Goal: Information Seeking & Learning: Learn about a topic

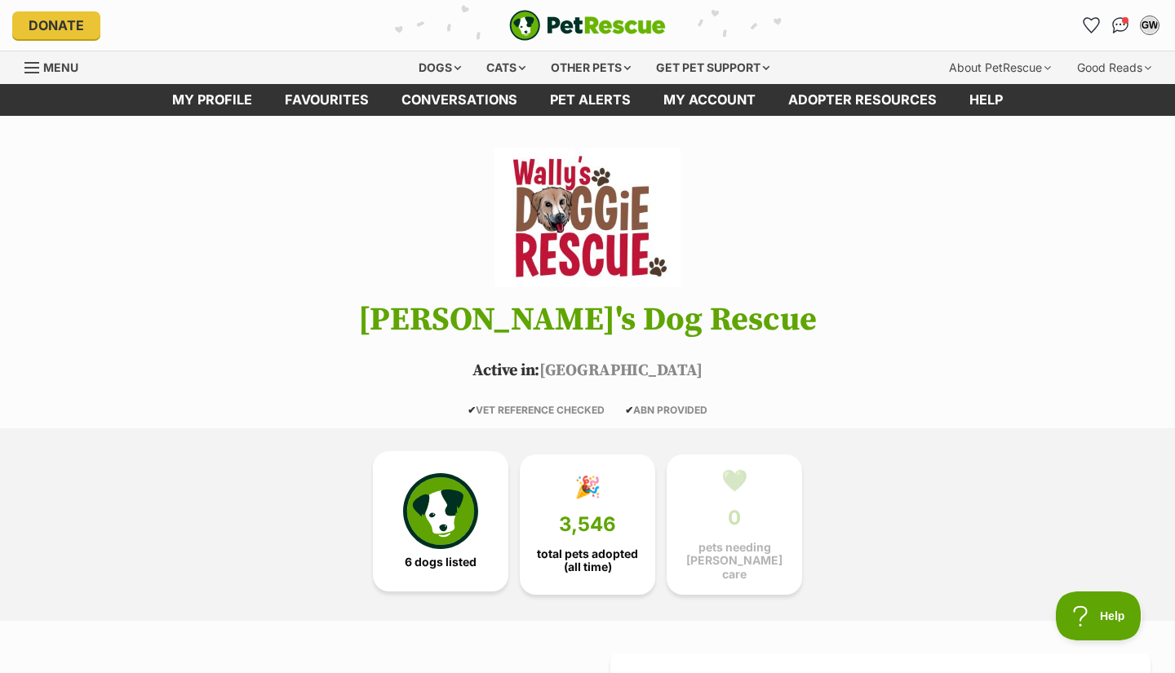
click at [424, 508] on img at bounding box center [440, 510] width 75 height 75
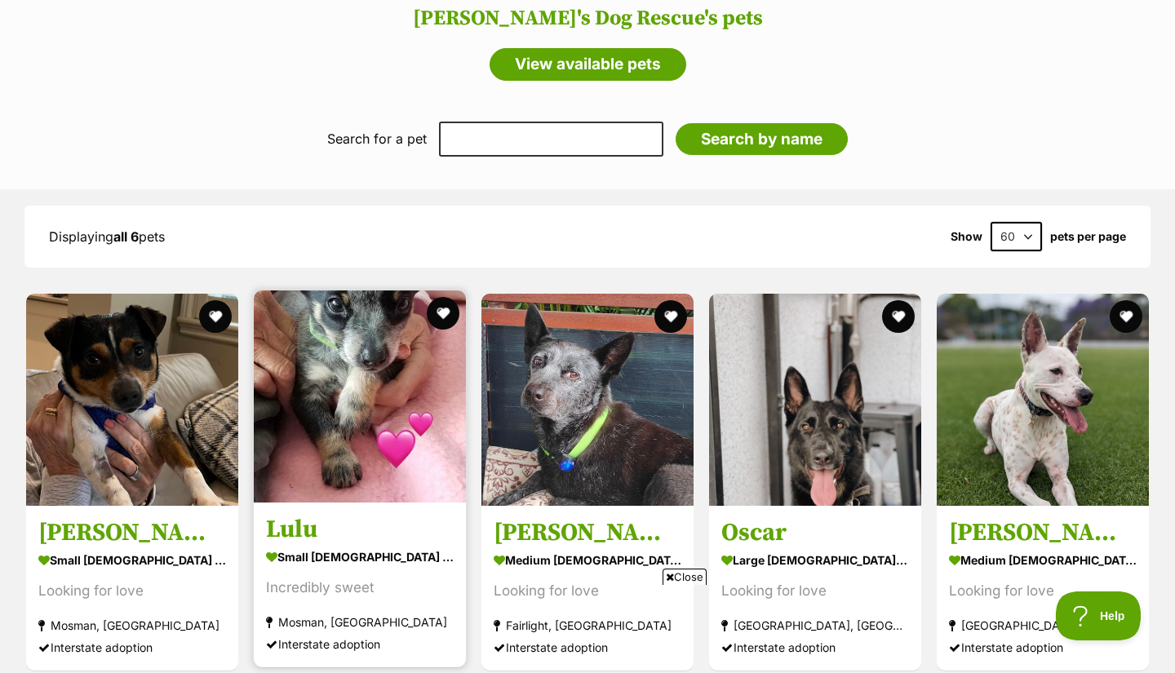
scroll to position [1396, 0]
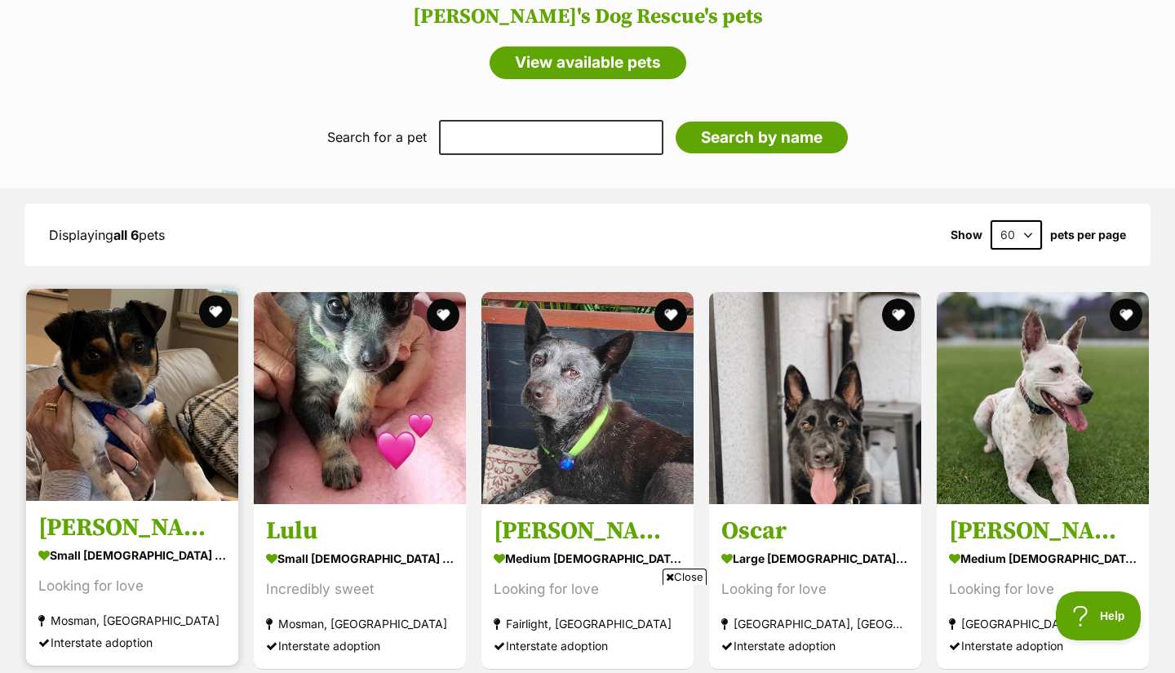
click at [144, 421] on img at bounding box center [132, 395] width 212 height 212
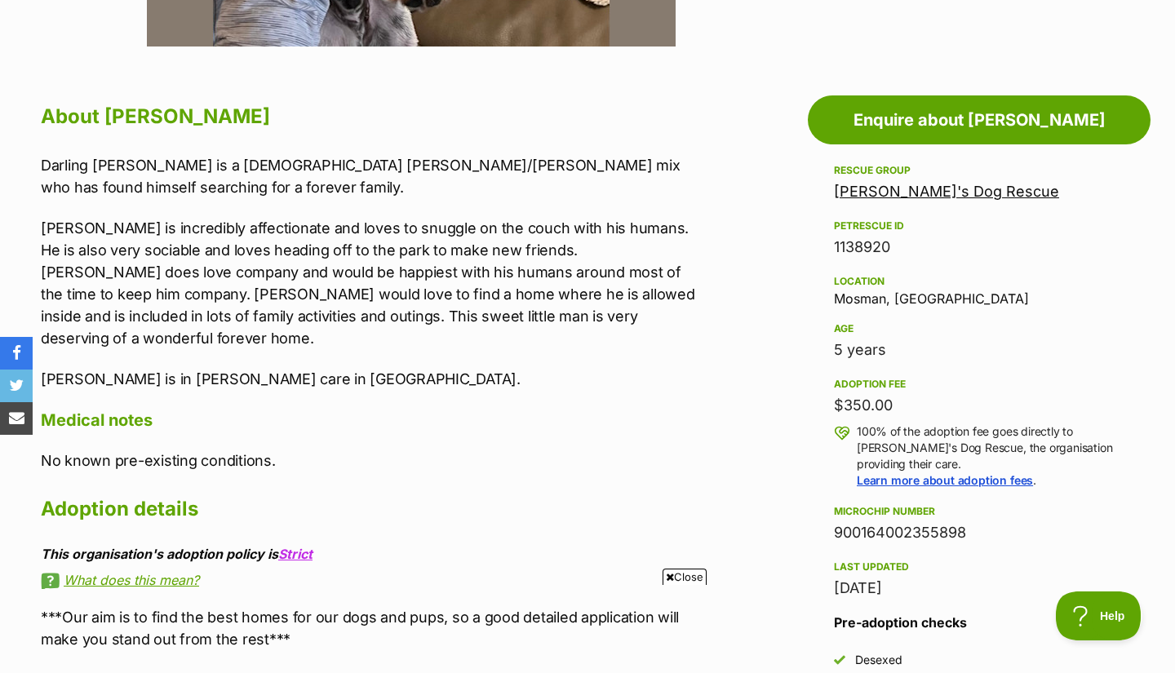
scroll to position [823, 0]
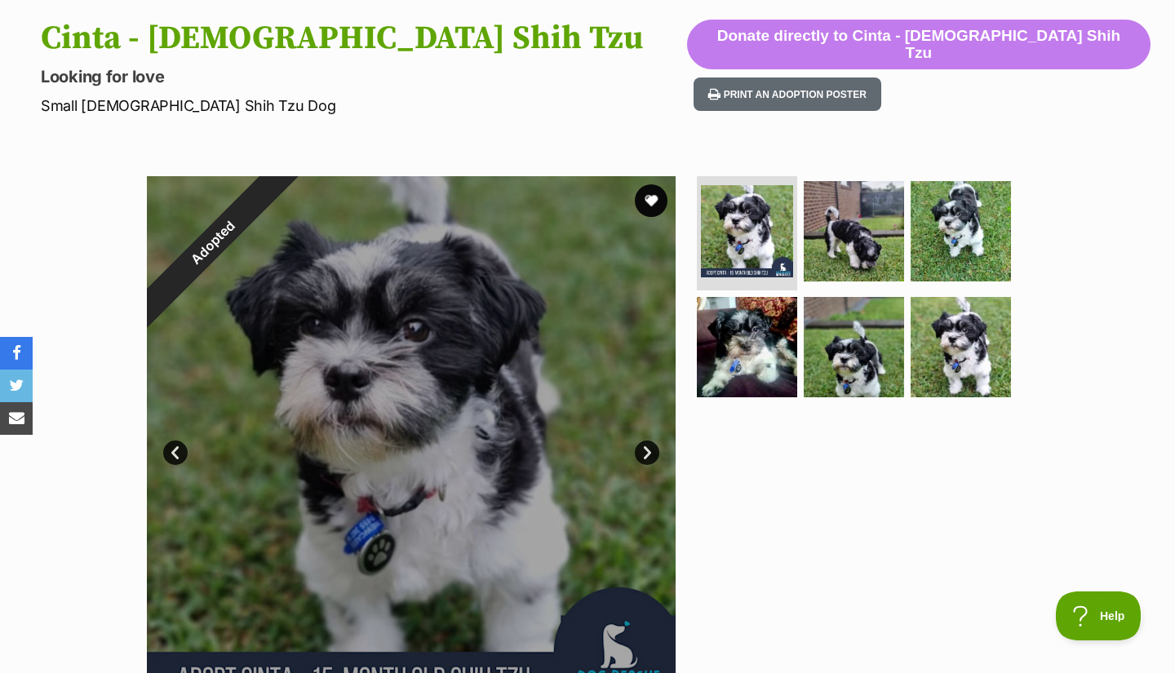
scroll to position [19, 0]
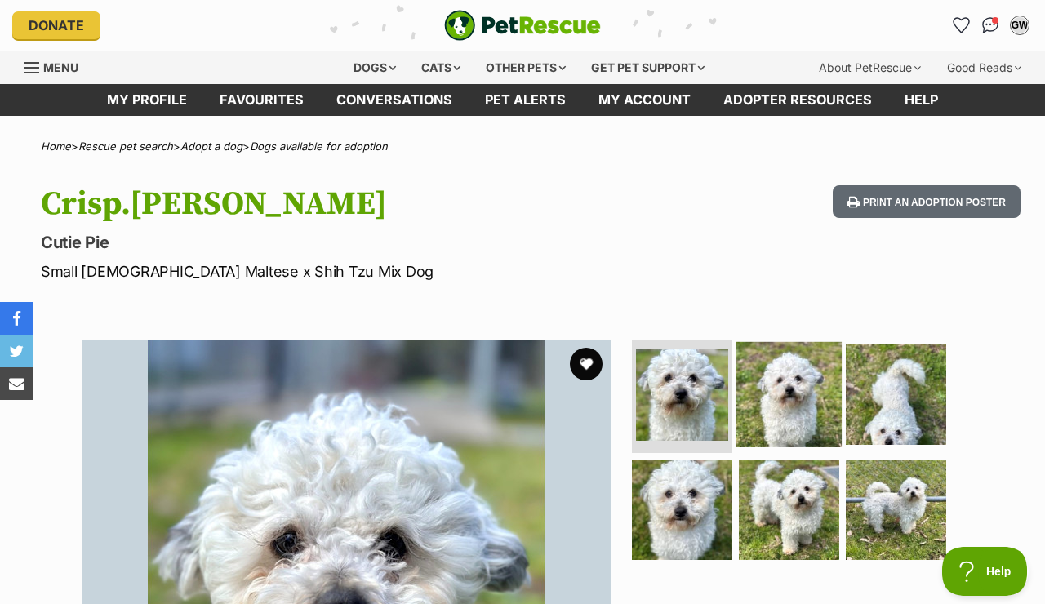
click at [783, 415] on img at bounding box center [788, 393] width 105 height 105
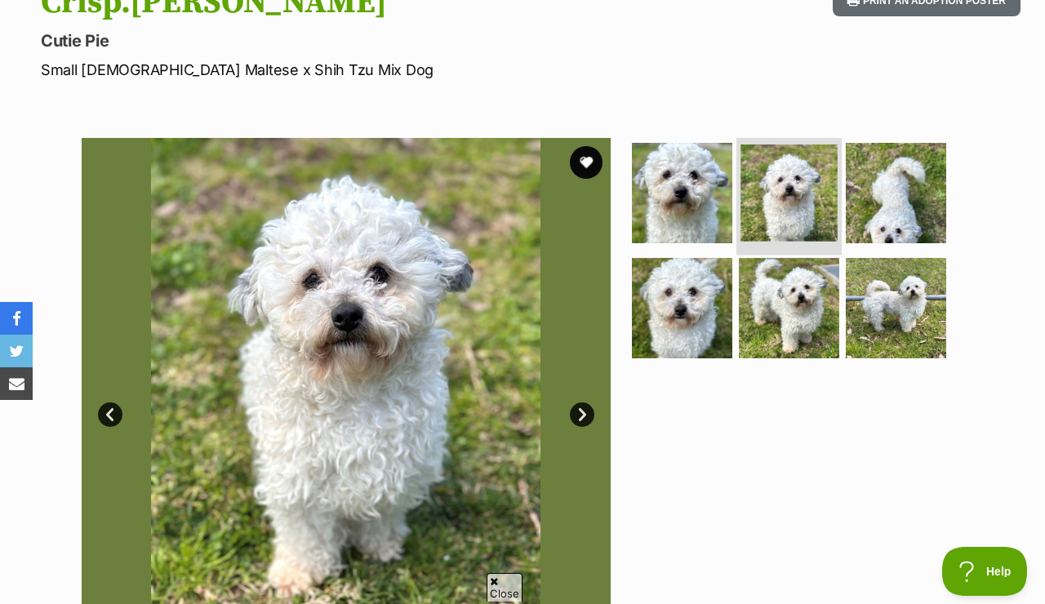
scroll to position [203, 0]
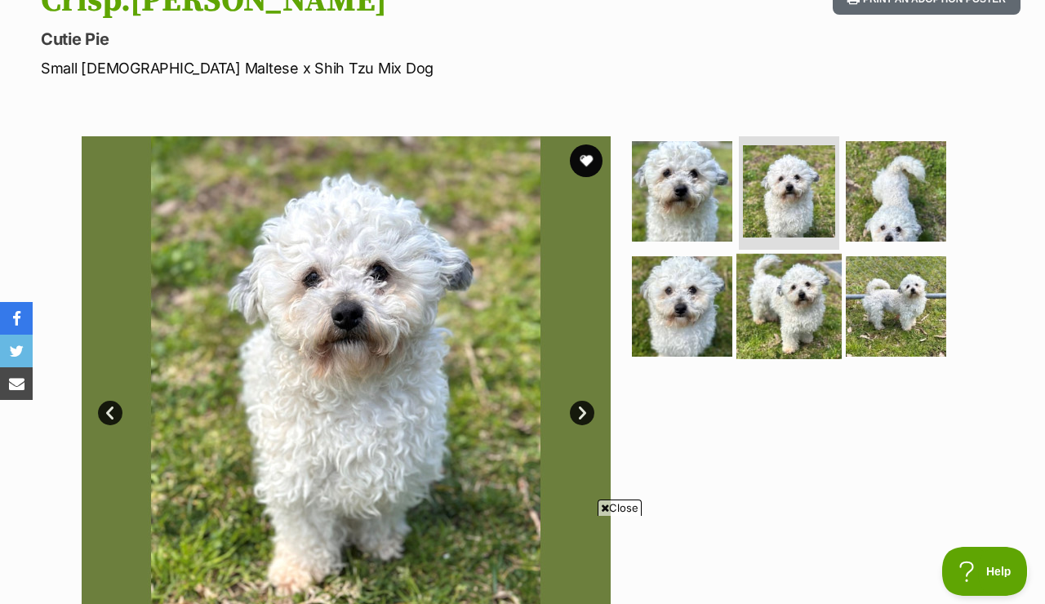
click at [814, 296] on img at bounding box center [788, 306] width 105 height 105
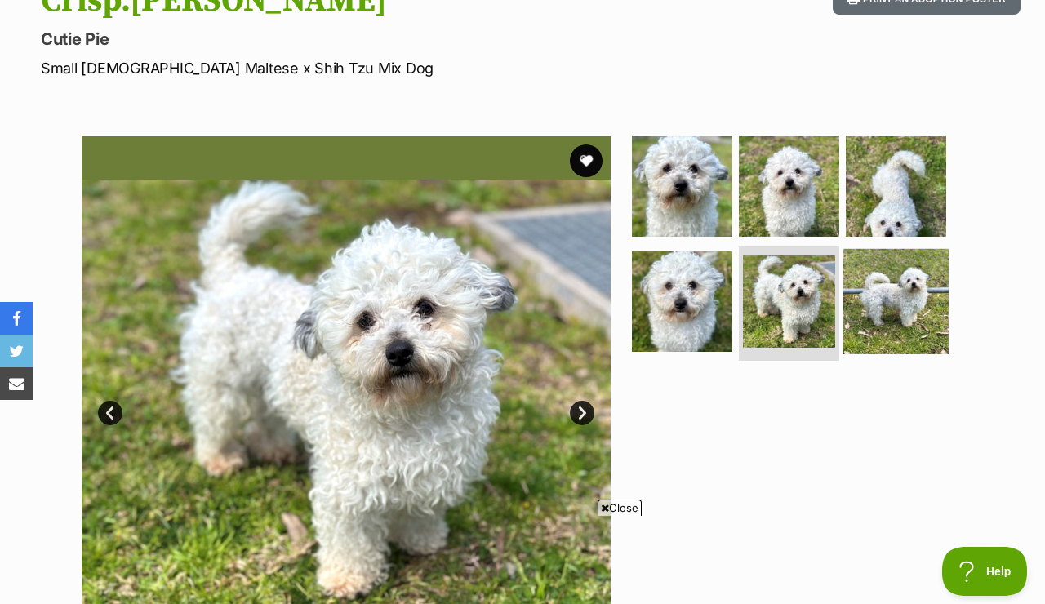
click at [894, 321] on img at bounding box center [895, 301] width 105 height 105
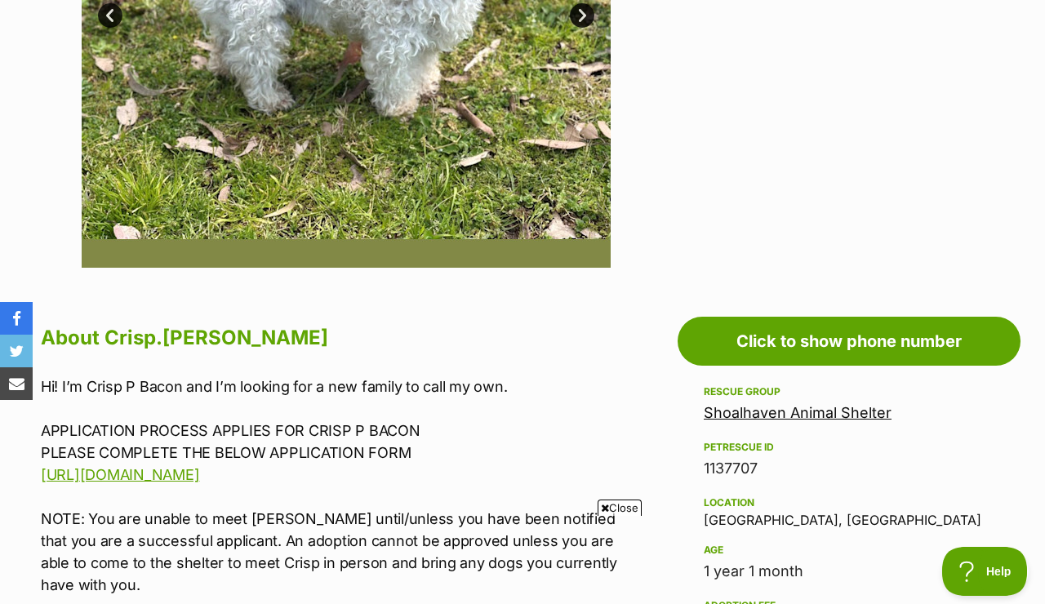
scroll to position [614, 0]
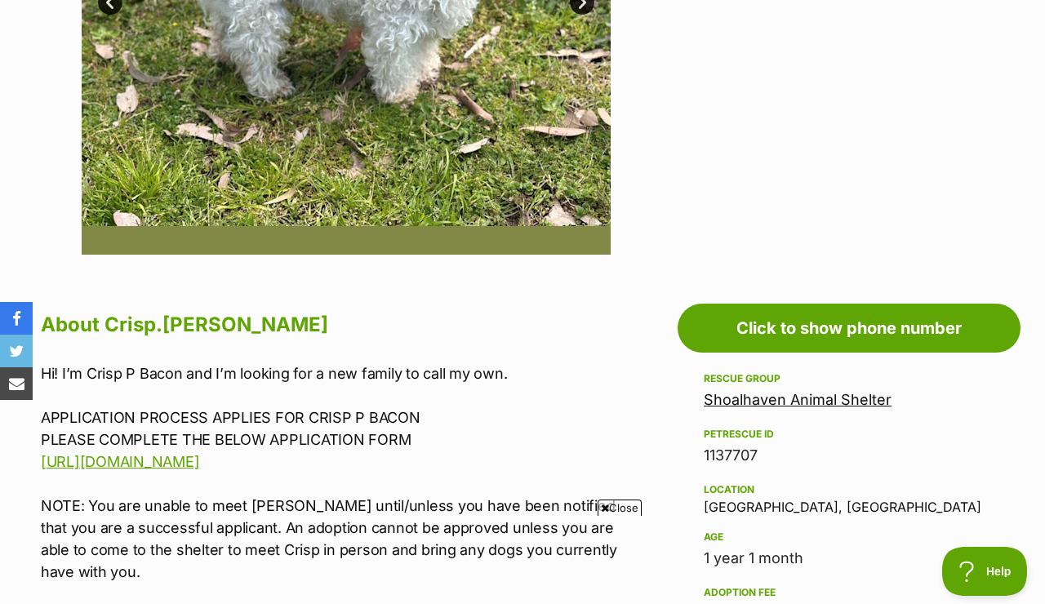
click at [632, 506] on span "Close" at bounding box center [619, 507] width 44 height 16
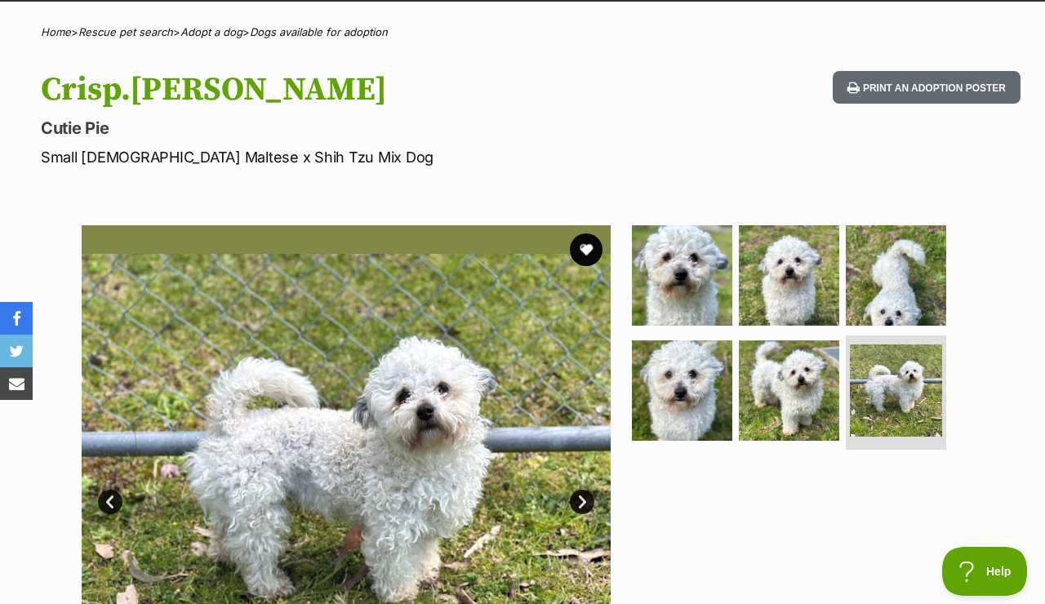
scroll to position [120, 0]
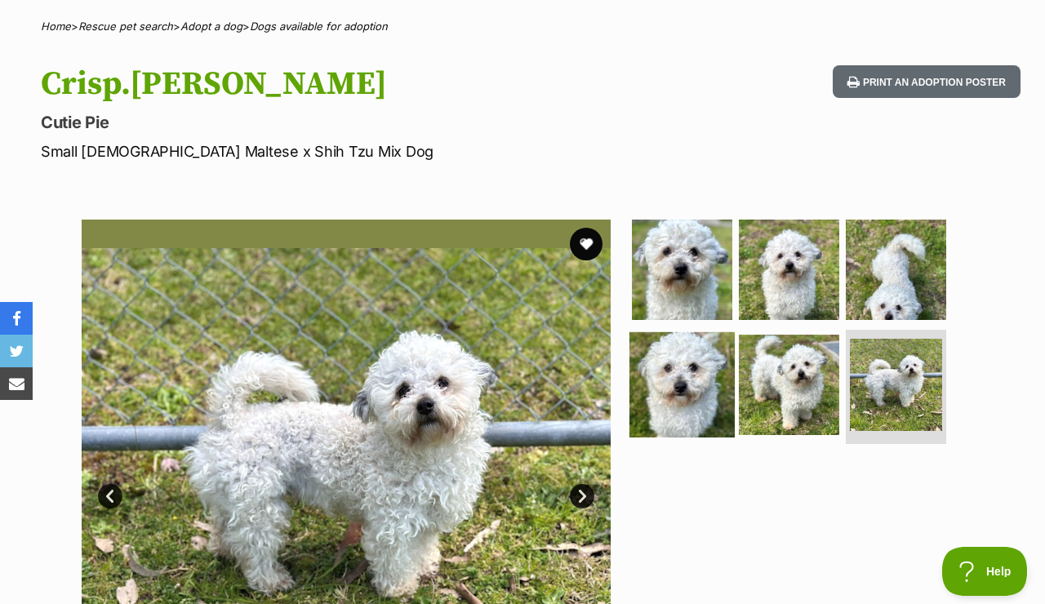
click at [705, 375] on img at bounding box center [681, 384] width 105 height 105
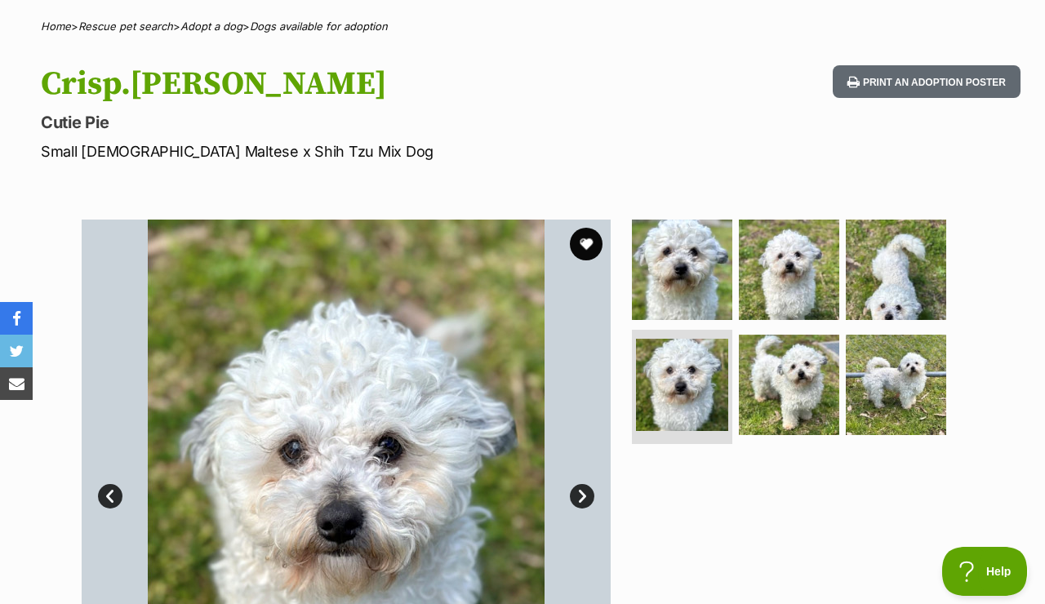
click at [585, 497] on link "Next" at bounding box center [582, 496] width 24 height 24
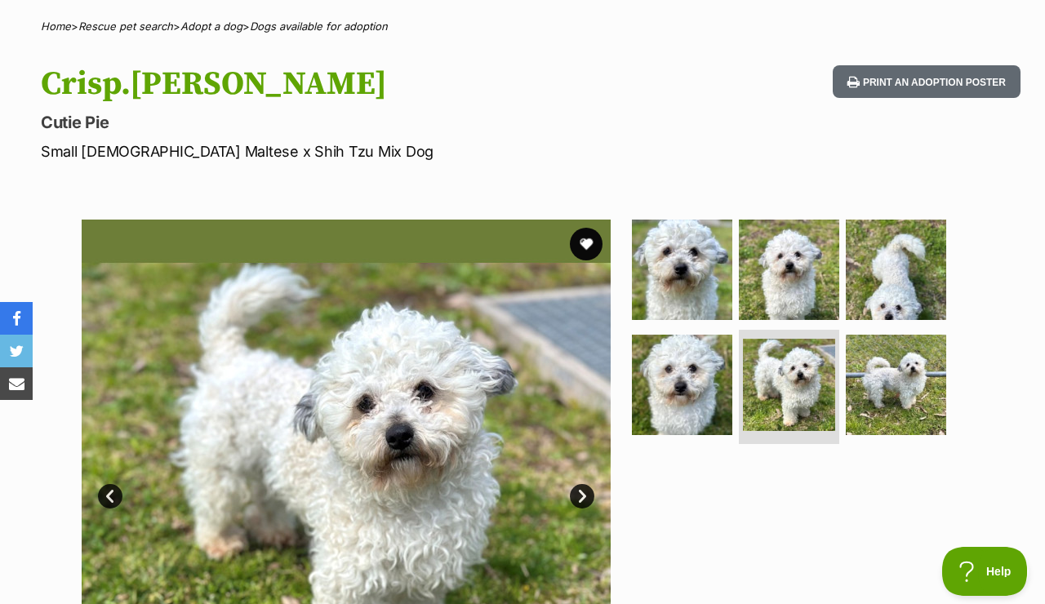
click at [585, 497] on link "Next" at bounding box center [582, 496] width 24 height 24
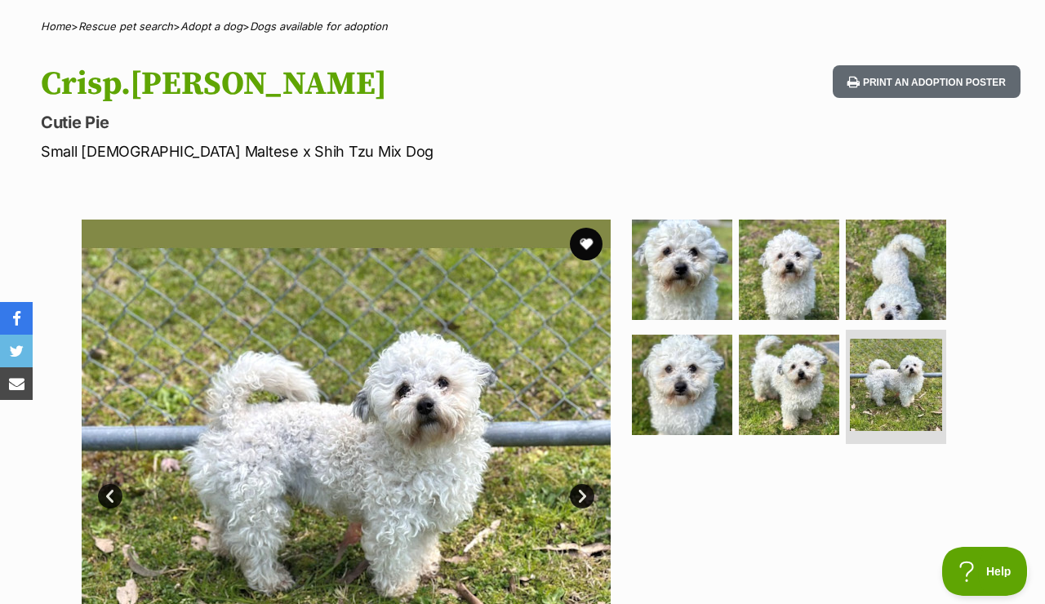
click at [585, 497] on link "Next" at bounding box center [582, 496] width 24 height 24
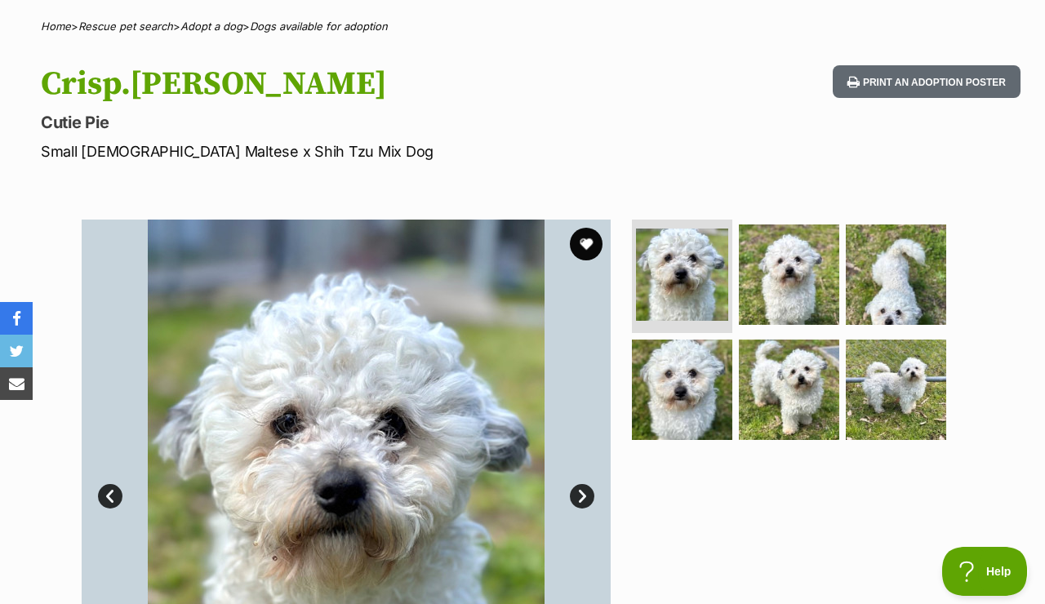
click at [588, 497] on link "Next" at bounding box center [582, 496] width 24 height 24
